Goal: Find specific page/section: Find specific page/section

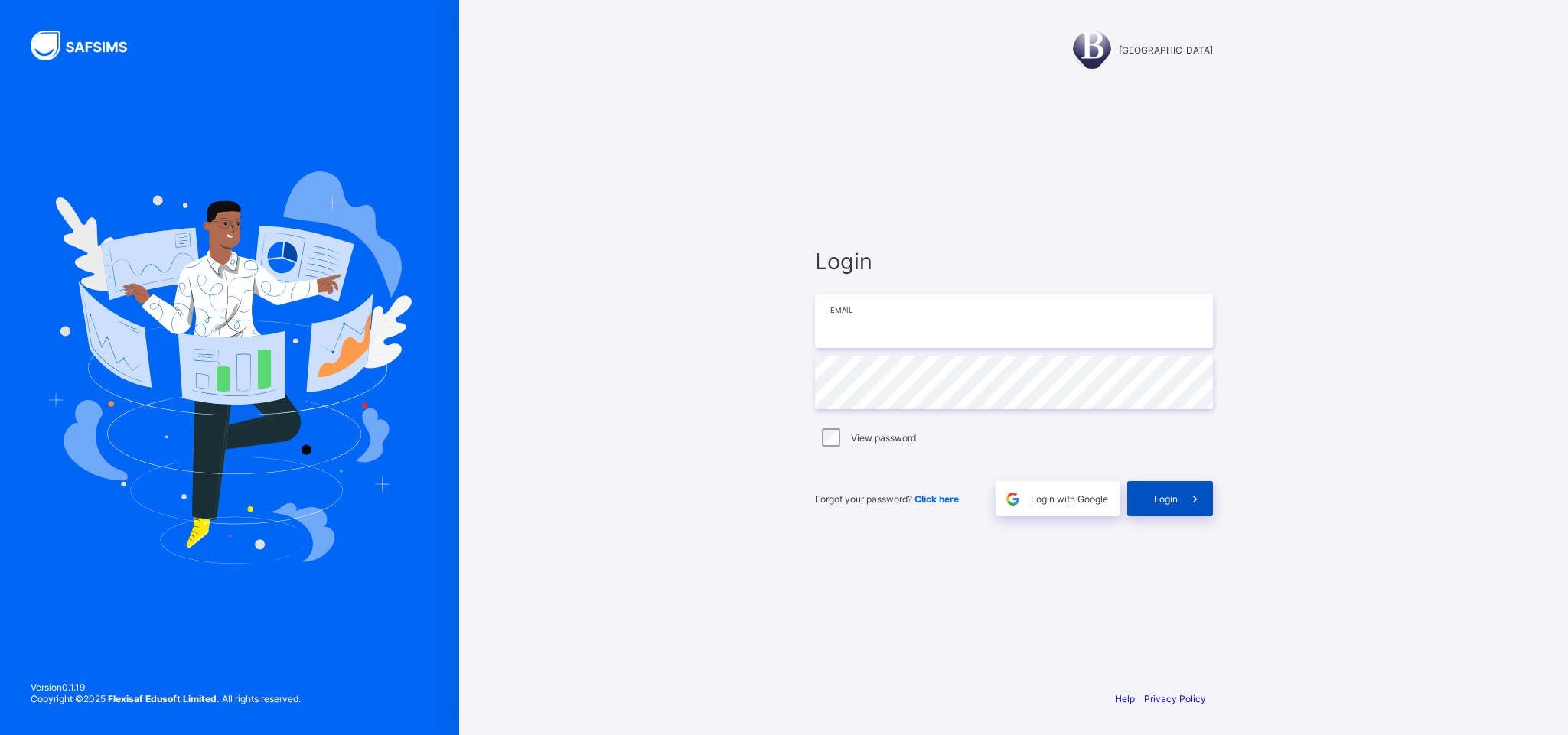
type input "**********"
click at [1165, 494] on span "Login" at bounding box center [1166, 499] width 24 height 11
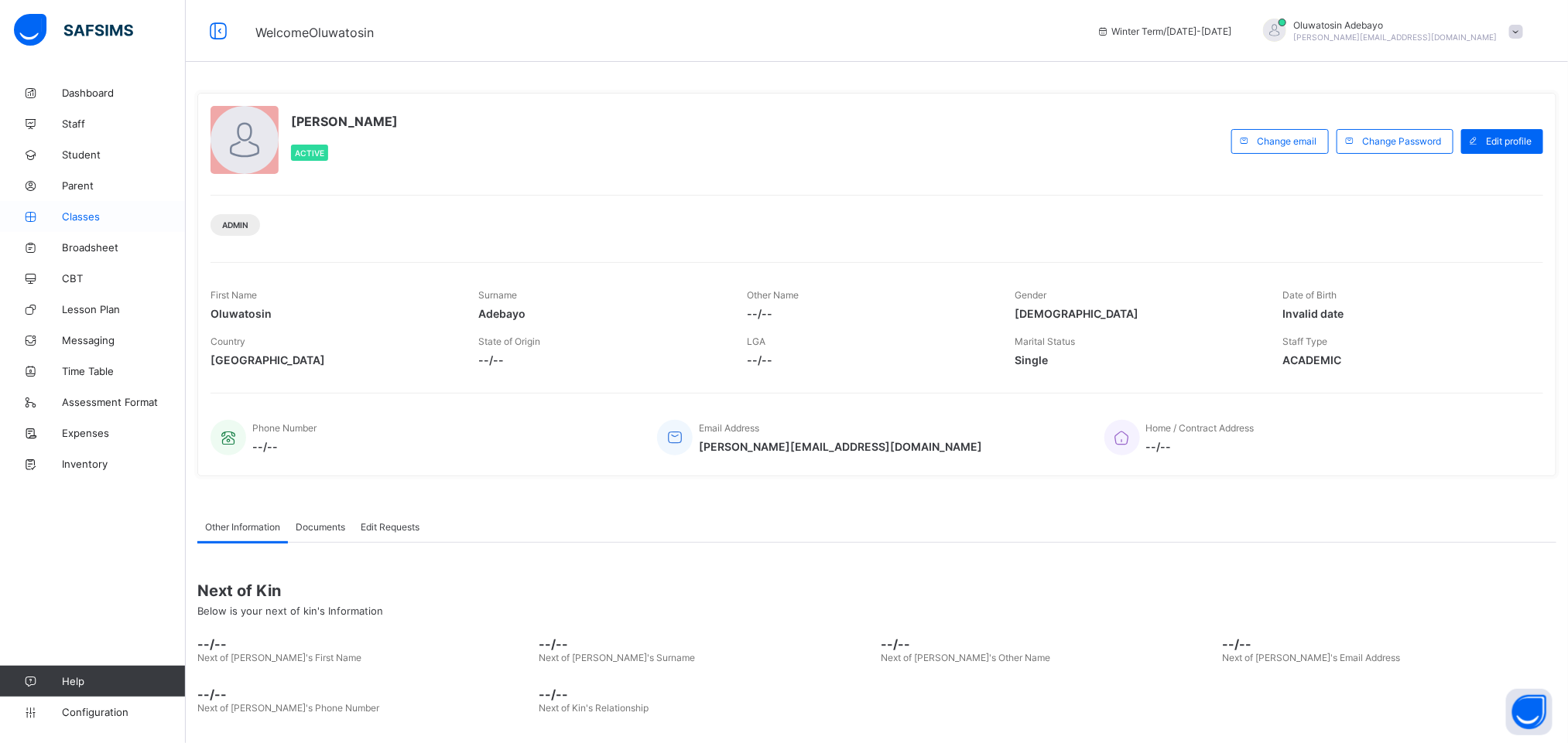
click at [85, 217] on span "Classes" at bounding box center [124, 217] width 124 height 12
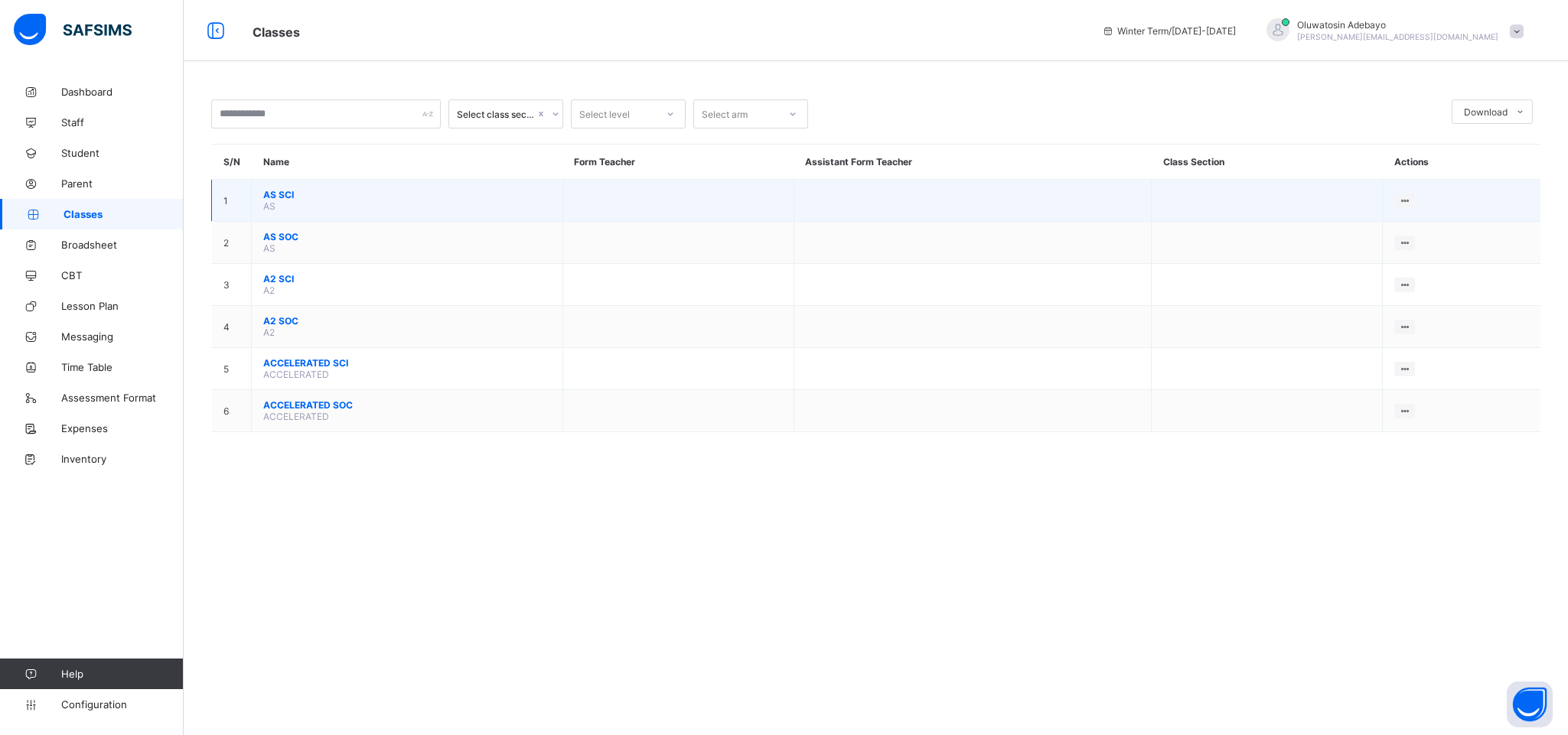
click at [301, 209] on td "AS SCI AS" at bounding box center [407, 201] width 311 height 42
click at [288, 200] on span "AS SCI" at bounding box center [408, 194] width 288 height 11
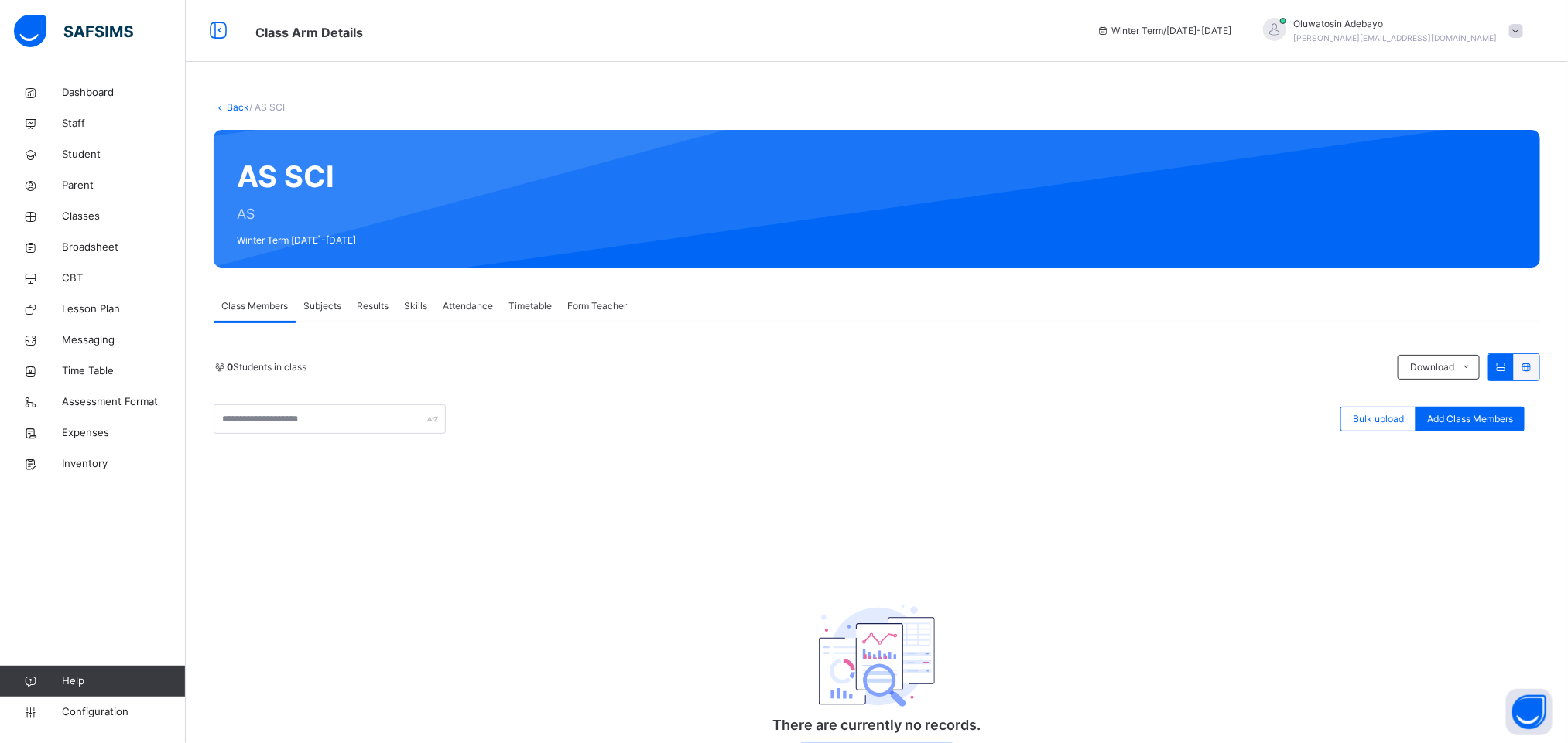
click at [343, 314] on div "Subjects" at bounding box center [322, 307] width 53 height 31
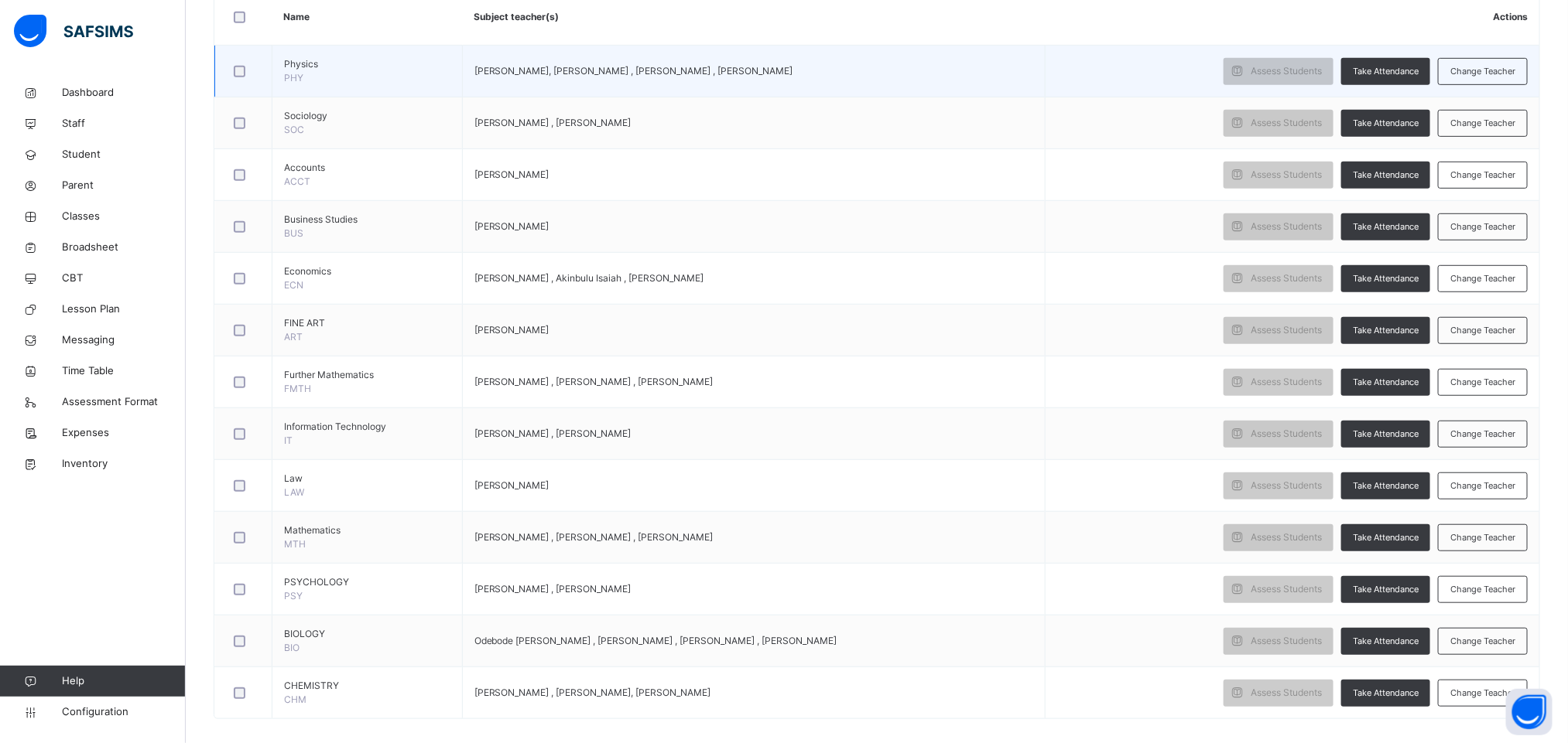
scroll to position [418, 0]
